Goal: Task Accomplishment & Management: Manage account settings

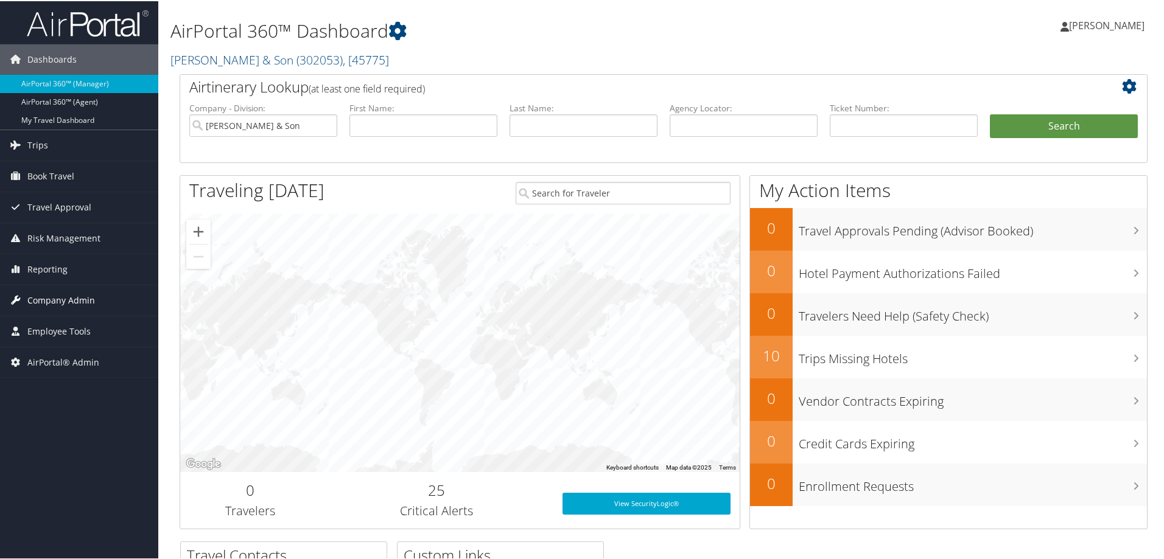
click at [58, 307] on span "Company Admin" at bounding box center [61, 299] width 68 height 30
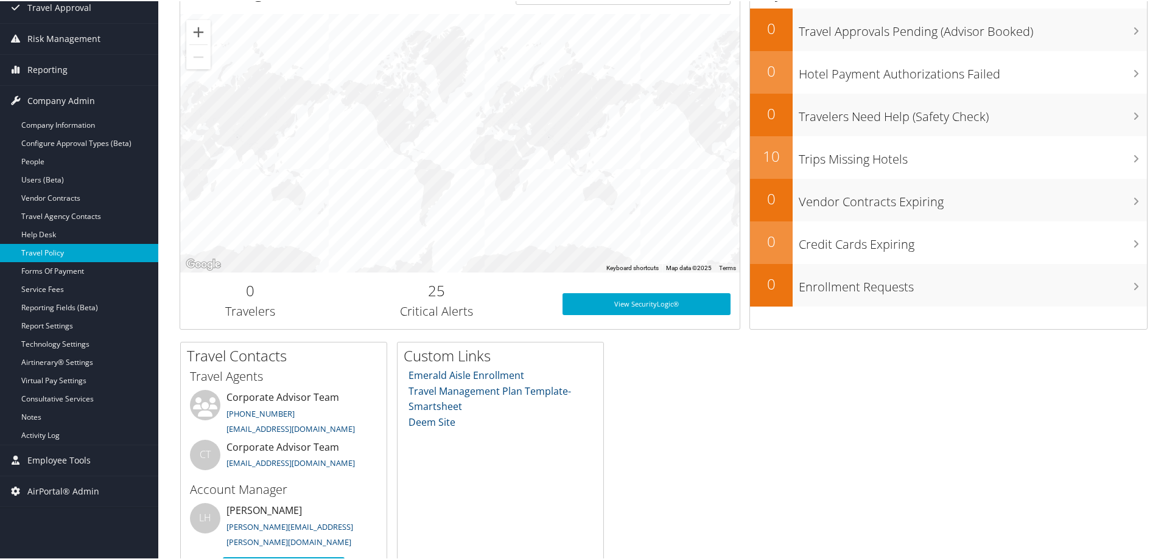
scroll to position [236, 0]
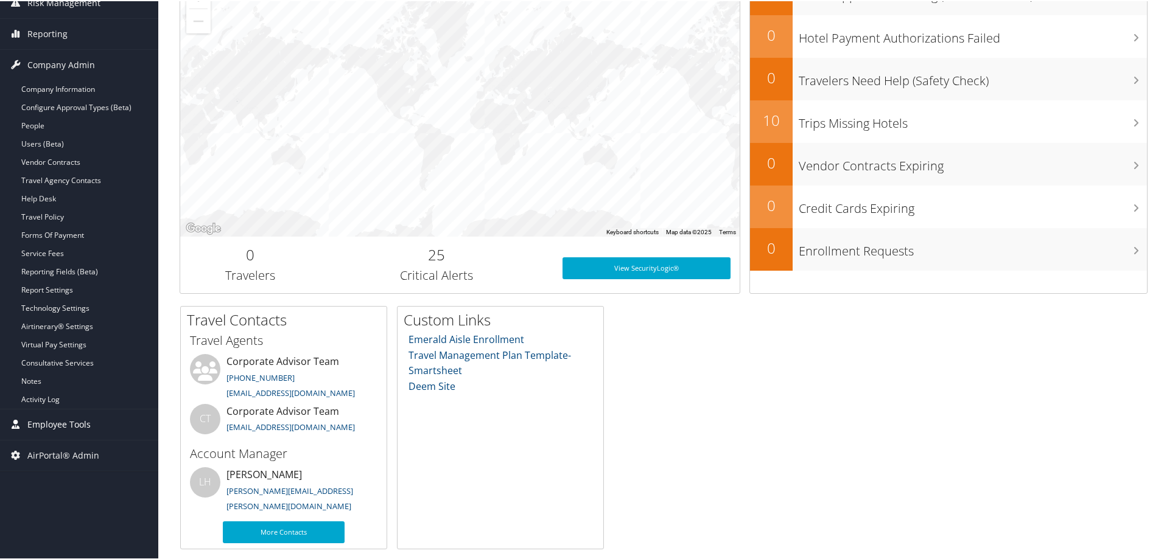
click at [62, 425] on span "Employee Tools" at bounding box center [58, 423] width 63 height 30
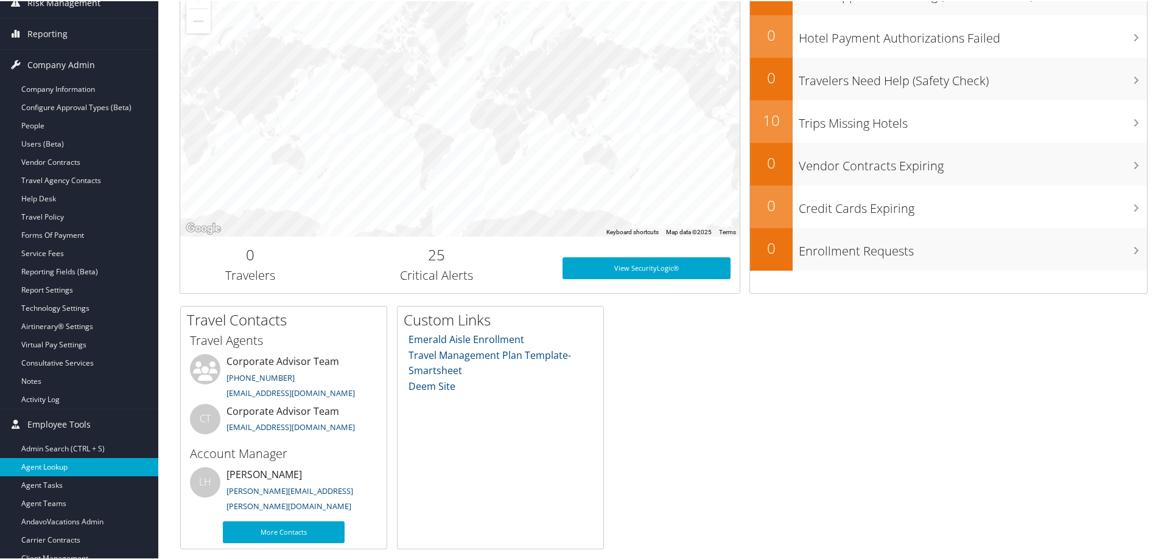
click at [57, 459] on link "Agent Lookup" at bounding box center [79, 466] width 158 height 18
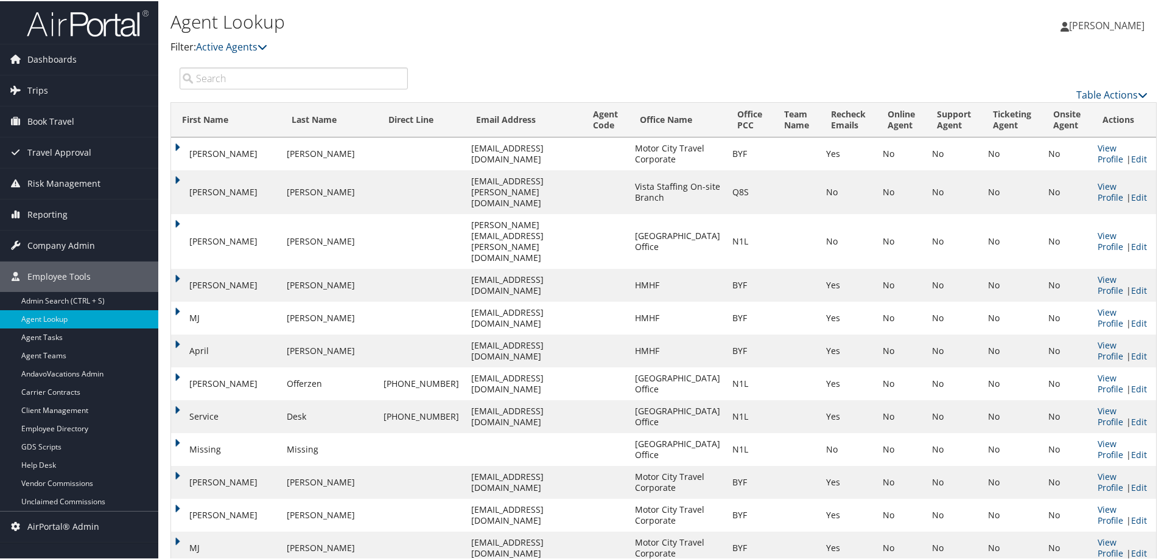
click at [234, 75] on input "search" at bounding box center [294, 77] width 228 height 22
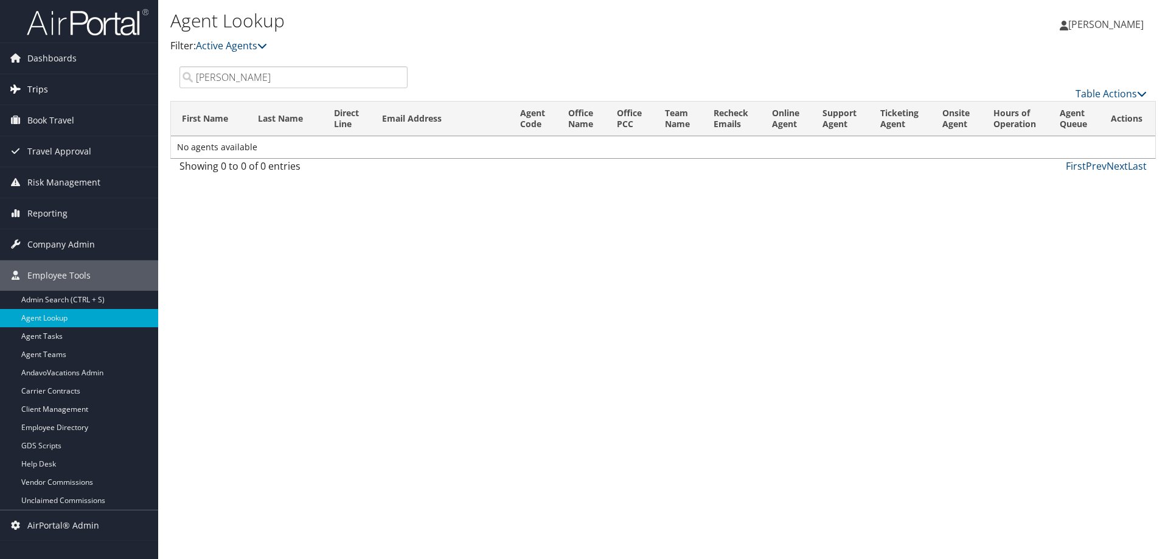
drag, startPoint x: 240, startPoint y: 80, endPoint x: 98, endPoint y: 76, distance: 141.8
click at [98, 76] on div "Dashboards AirPortal 360™ (Manager) AirPortal 360™ (Agent) My Travel Dashboard …" at bounding box center [584, 279] width 1168 height 559
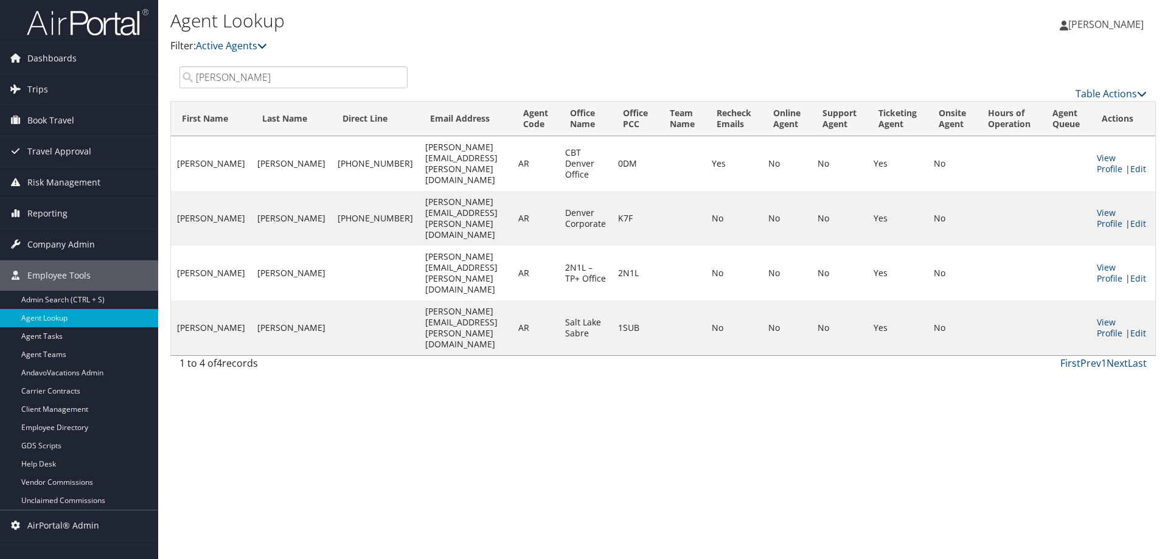
type input "romero"
click at [1131, 327] on link "Edit" at bounding box center [1139, 333] width 16 height 12
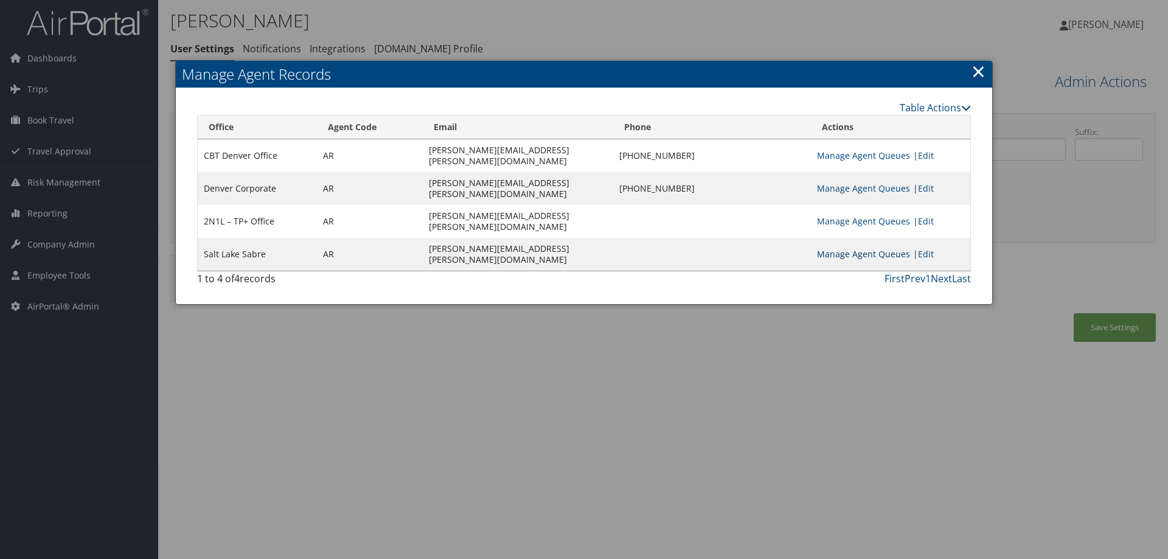
click at [888, 251] on link "Manage Agent Queues" at bounding box center [863, 254] width 93 height 12
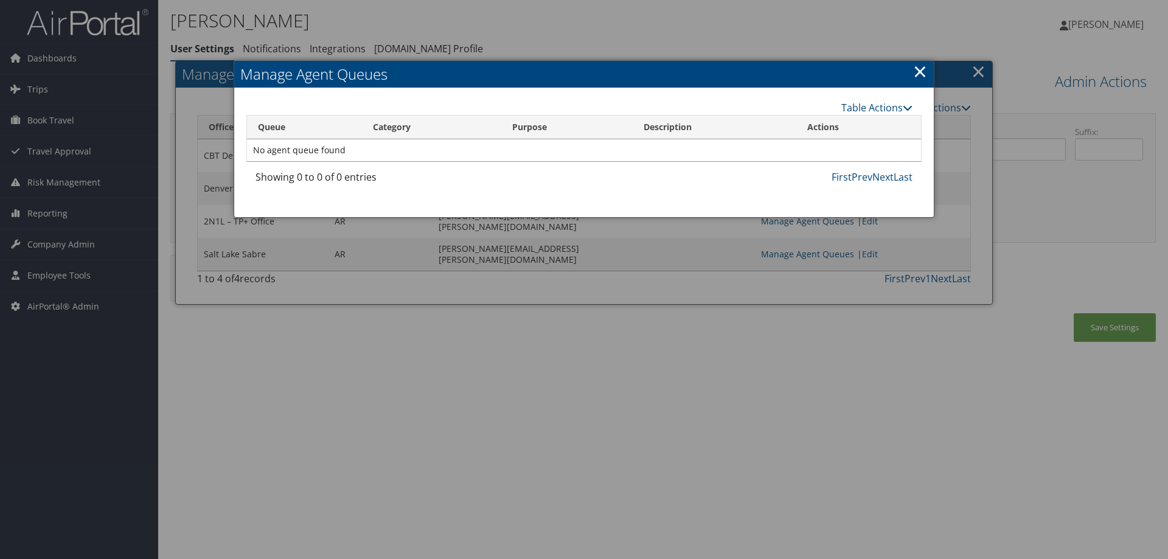
click at [918, 72] on link "×" at bounding box center [920, 71] width 14 height 24
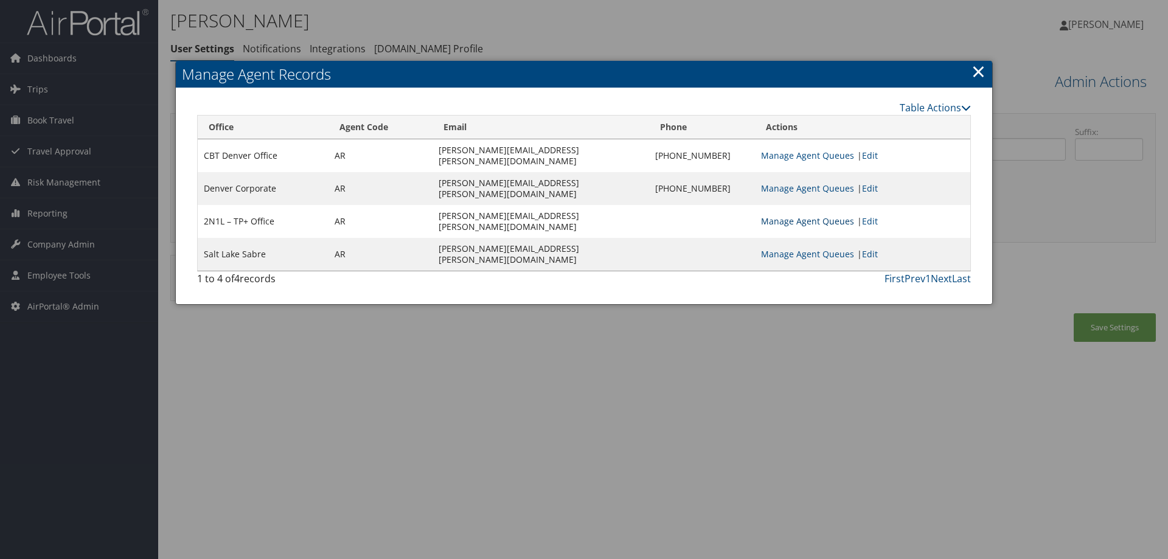
click at [836, 215] on link "Manage Agent Queues" at bounding box center [807, 221] width 93 height 12
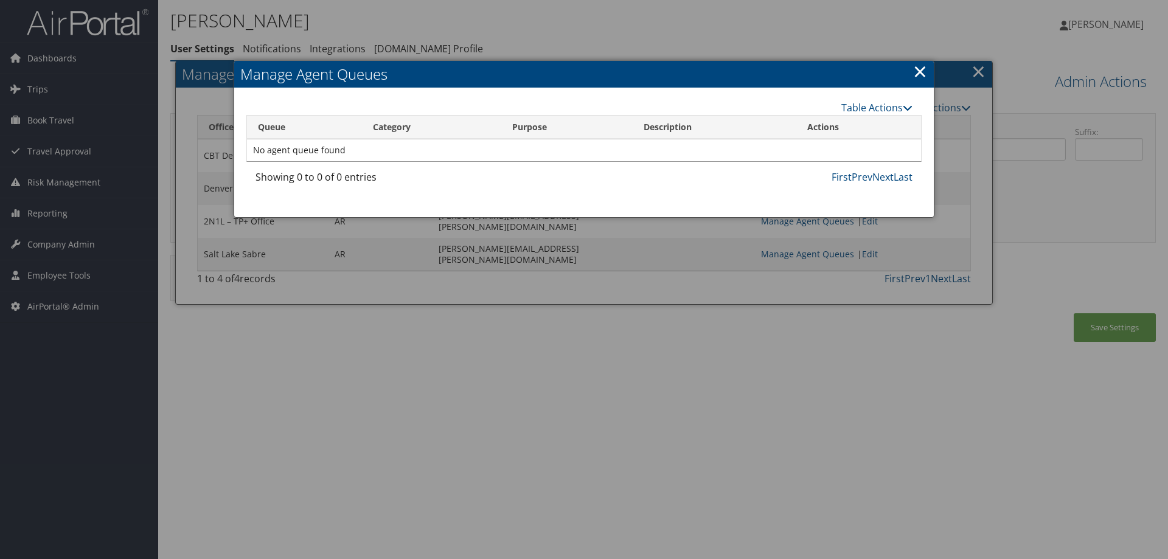
click at [915, 71] on link "×" at bounding box center [920, 71] width 14 height 24
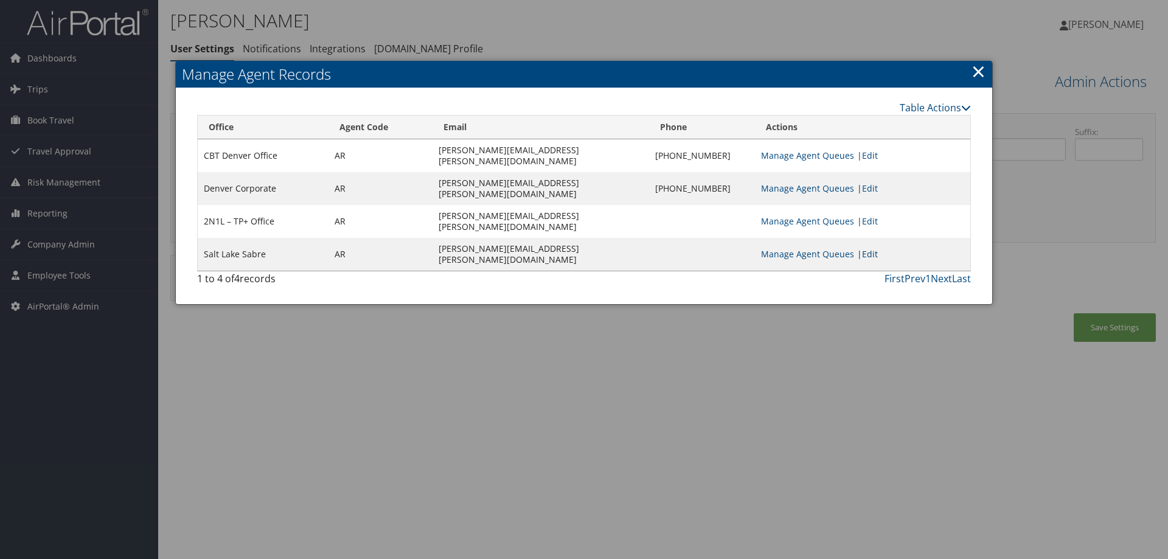
click at [872, 248] on link "Edit" at bounding box center [870, 254] width 16 height 12
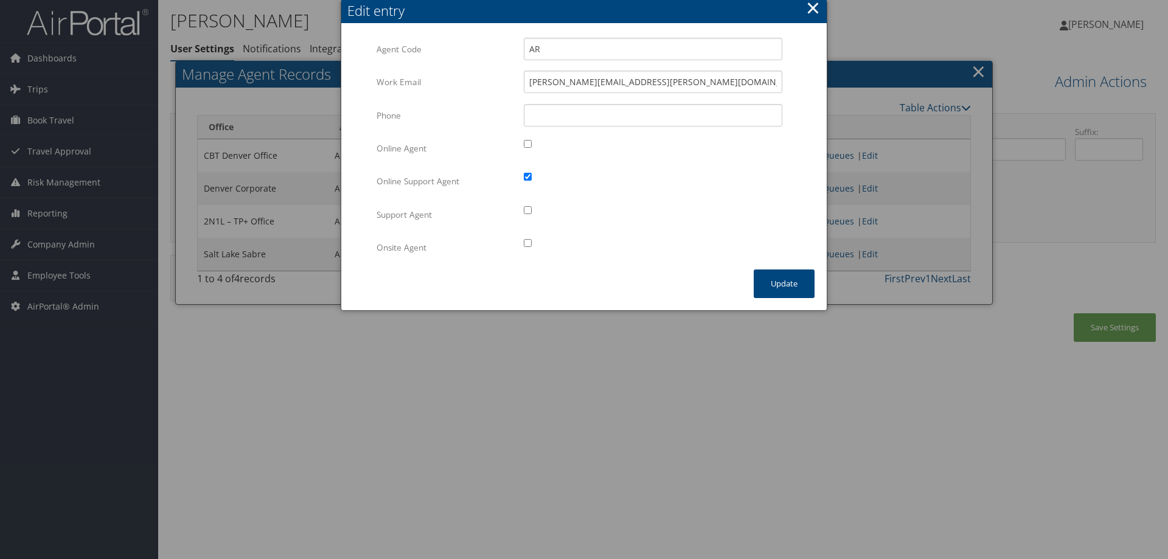
click at [808, 8] on button "×" at bounding box center [813, 8] width 14 height 24
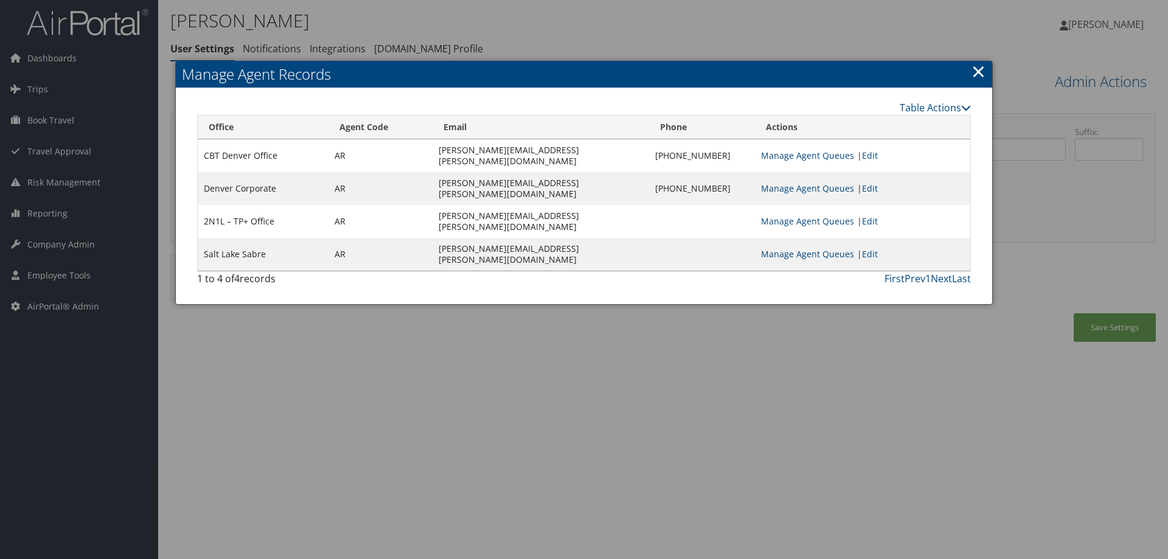
click at [982, 70] on link "×" at bounding box center [979, 71] width 14 height 24
